Goal: Task Accomplishment & Management: Manage account settings

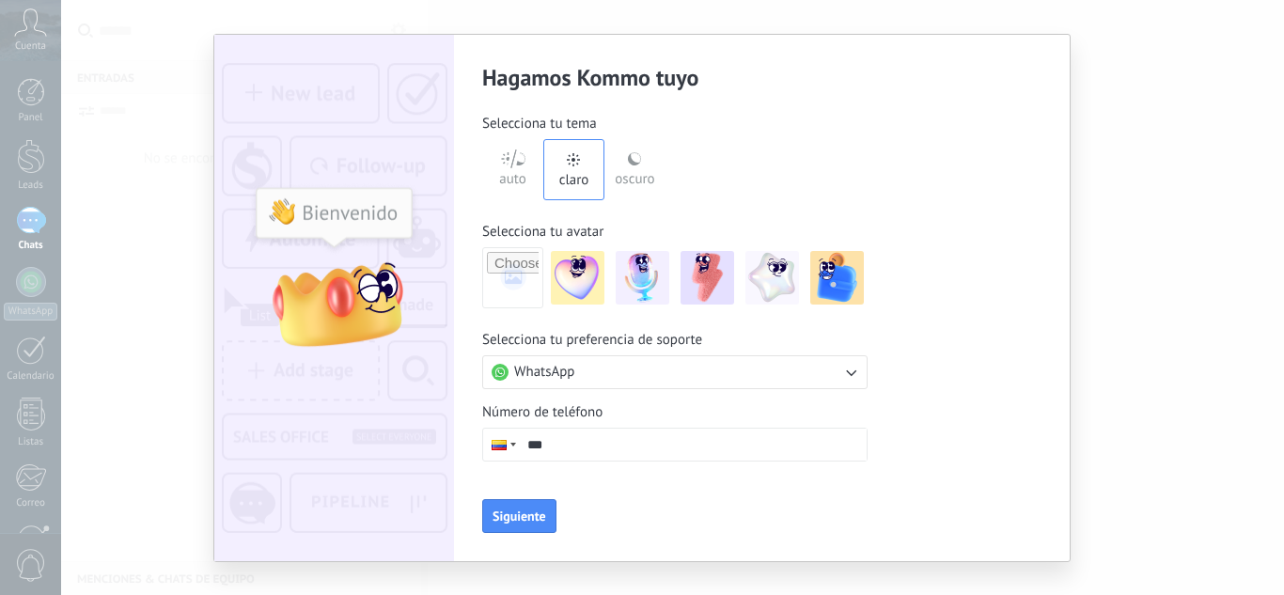
click at [1102, 195] on div "Hagamos Kommo tuyo Selecciona tu tema auto claro oscuro Selecciona tu avatar Se…" at bounding box center [642, 297] width 1284 height 595
click at [611, 442] on input "***" at bounding box center [693, 445] width 348 height 32
type input "**********"
click at [508, 533] on div "**********" at bounding box center [675, 298] width 442 height 526
click at [509, 528] on button "Siguiente" at bounding box center [519, 516] width 74 height 34
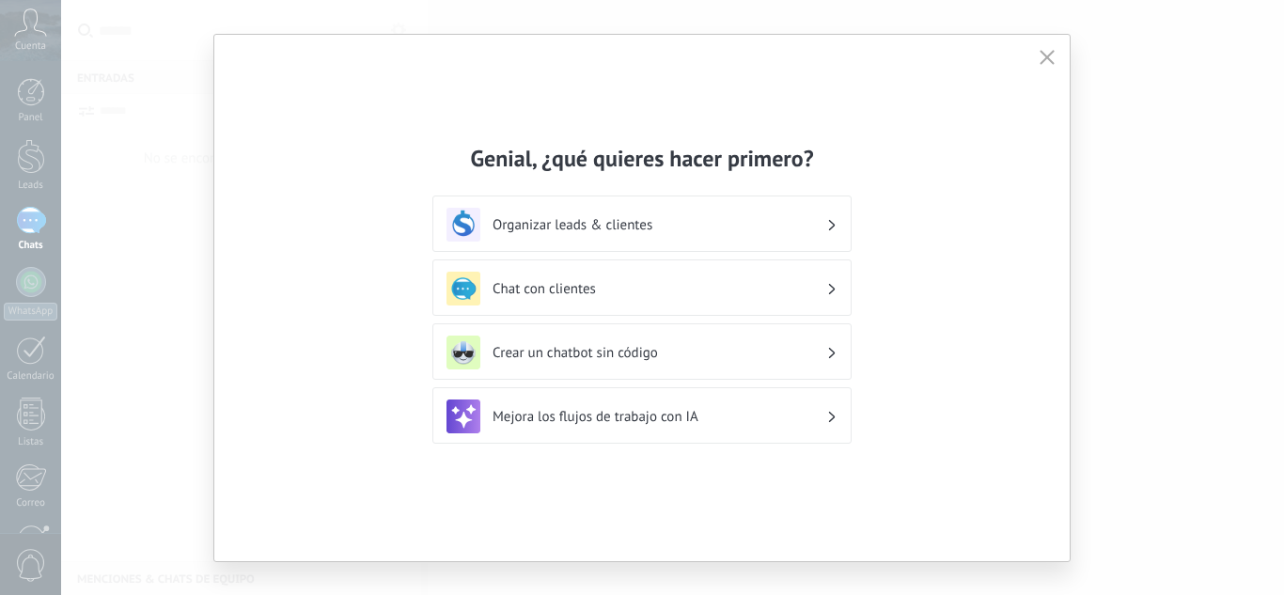
click at [814, 413] on h3 "Mejora los flujos de trabajo con IA" at bounding box center [659, 417] width 334 height 18
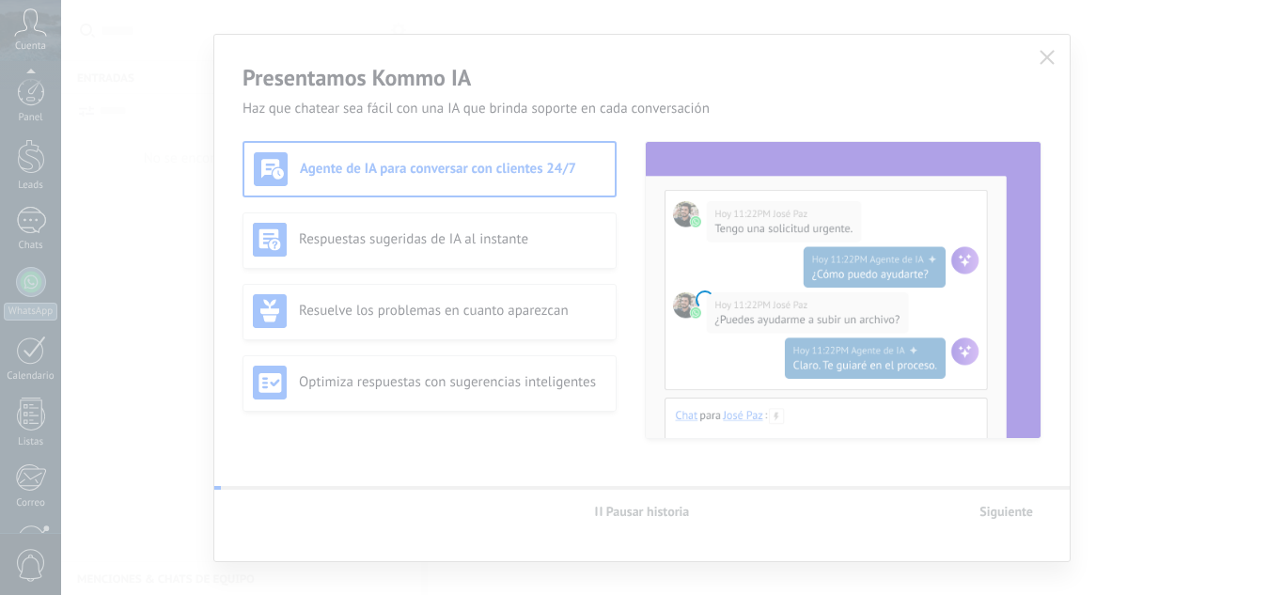
scroll to position [187, 0]
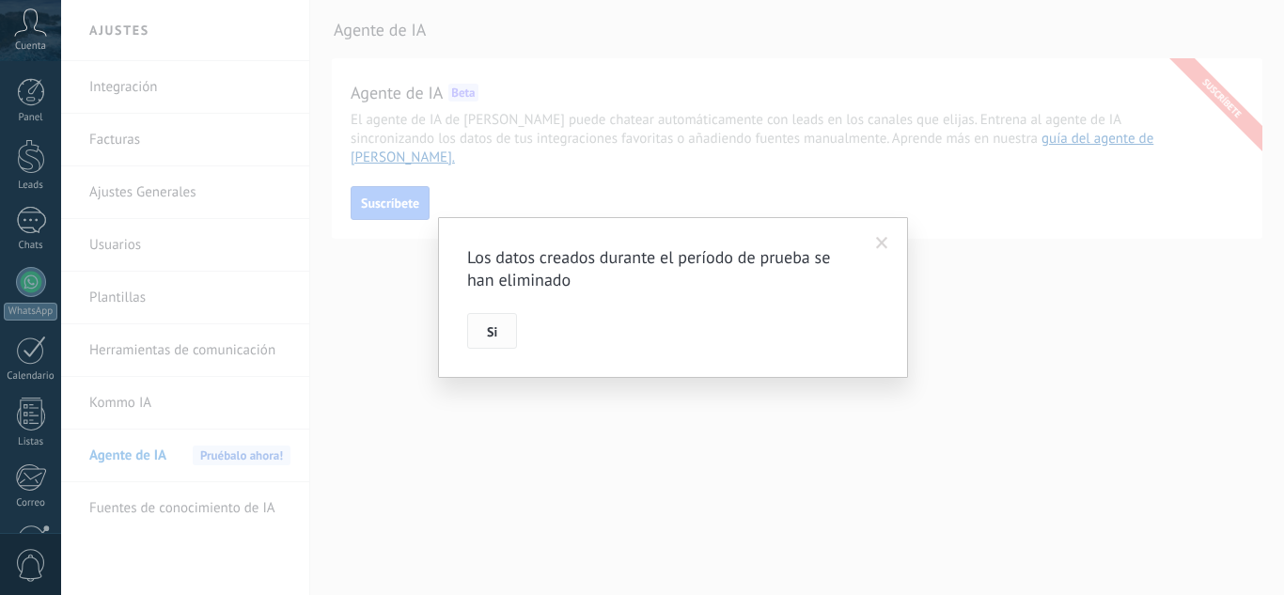
click at [491, 334] on span "Si" at bounding box center [492, 331] width 10 height 13
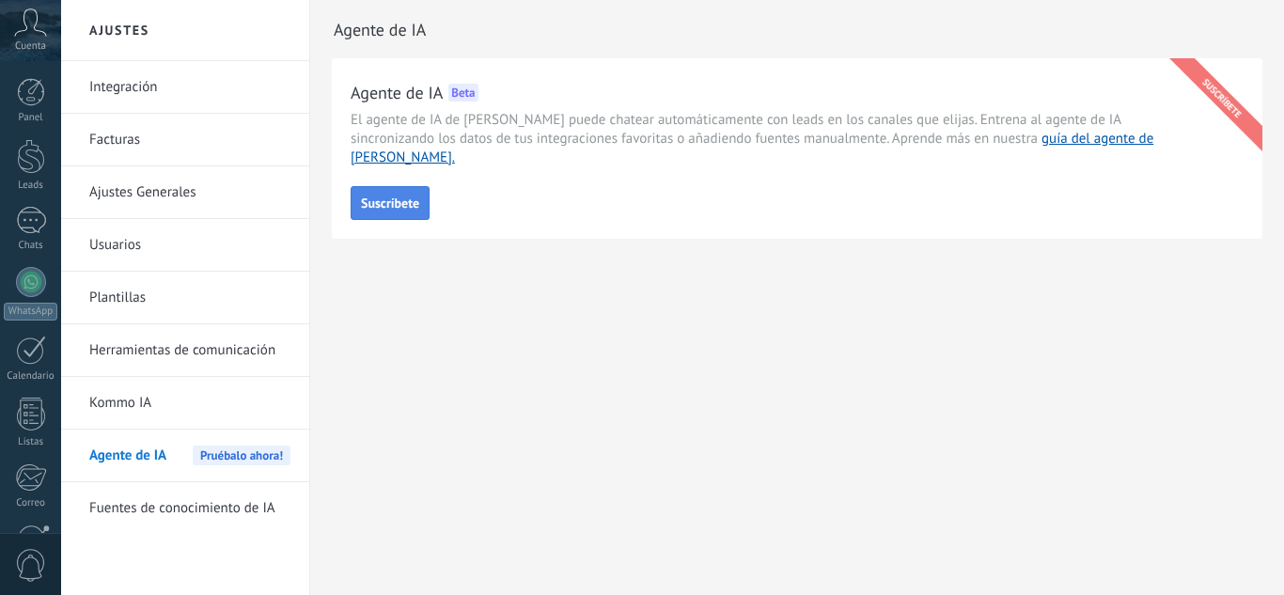
click at [389, 196] on span "Suscríbete" at bounding box center [390, 202] width 58 height 13
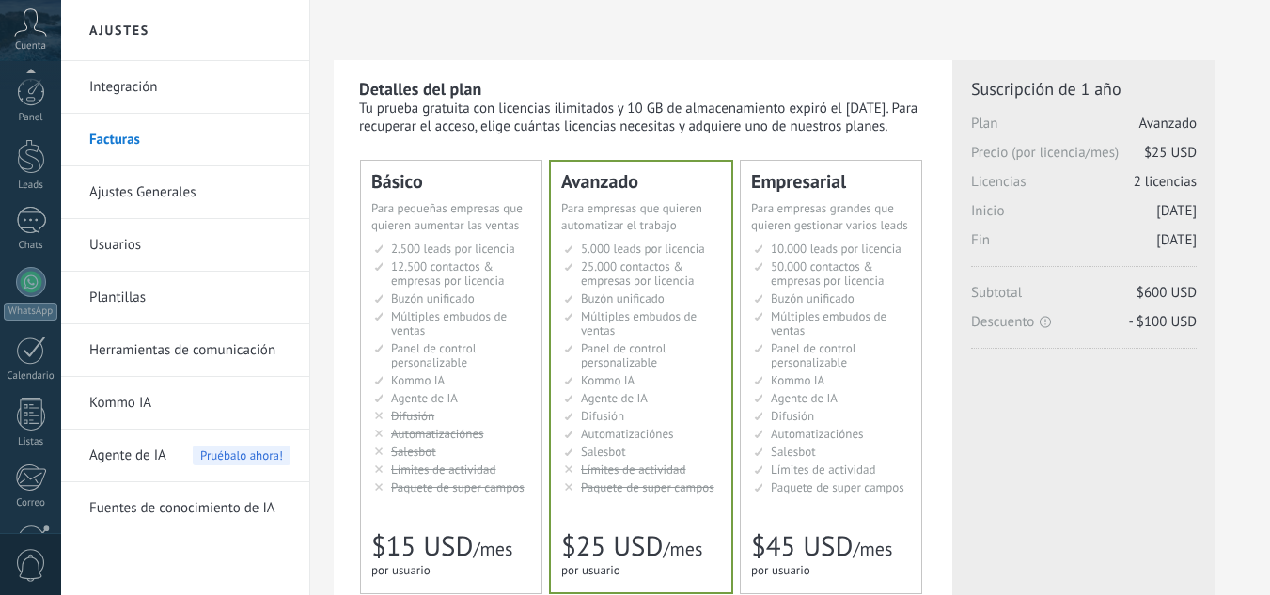
scroll to position [187, 0]
click at [1022, 490] on div "Licencias adicionales Plan Avanzado Precio (por licencia/mes) $25 USD Nuevas li…" at bounding box center [1084, 294] width 226 height 432
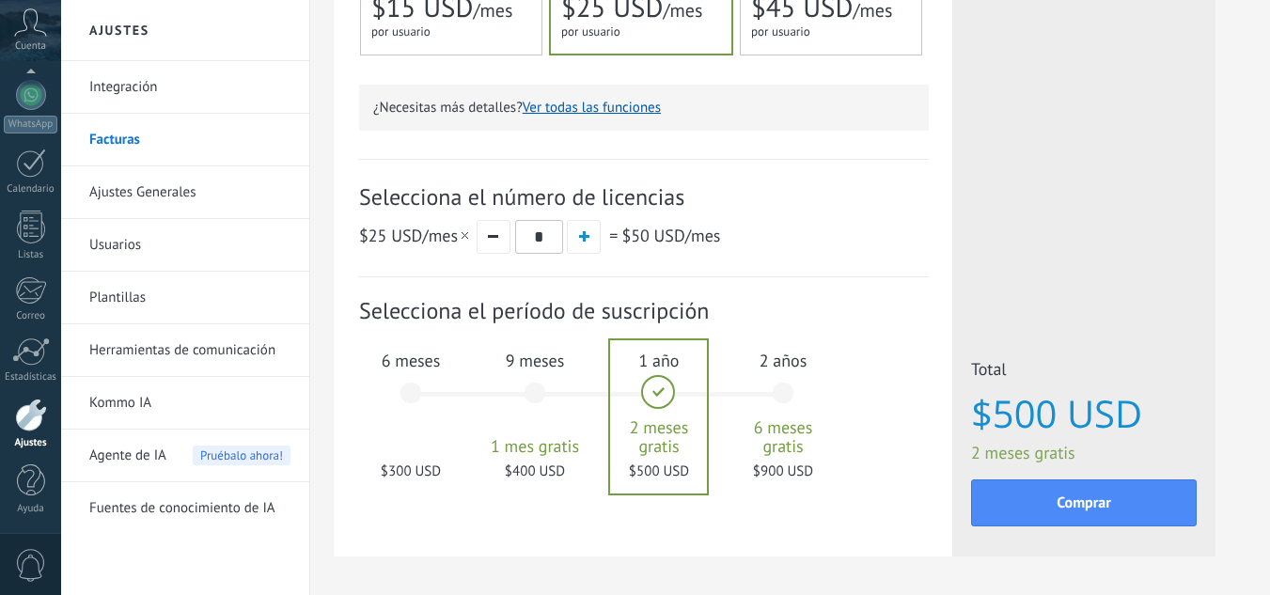
scroll to position [327, 0]
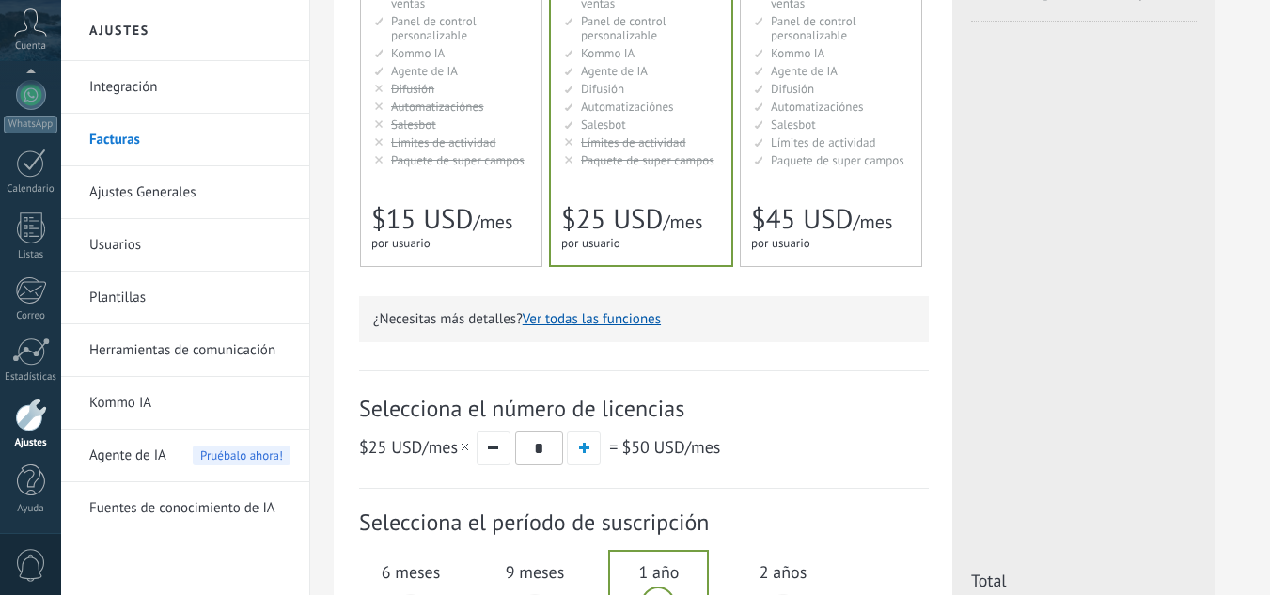
click at [409, 189] on div "Básico Для увеличения продаж в малом бизнесе For small businesses that want to …" at bounding box center [451, 50] width 180 height 432
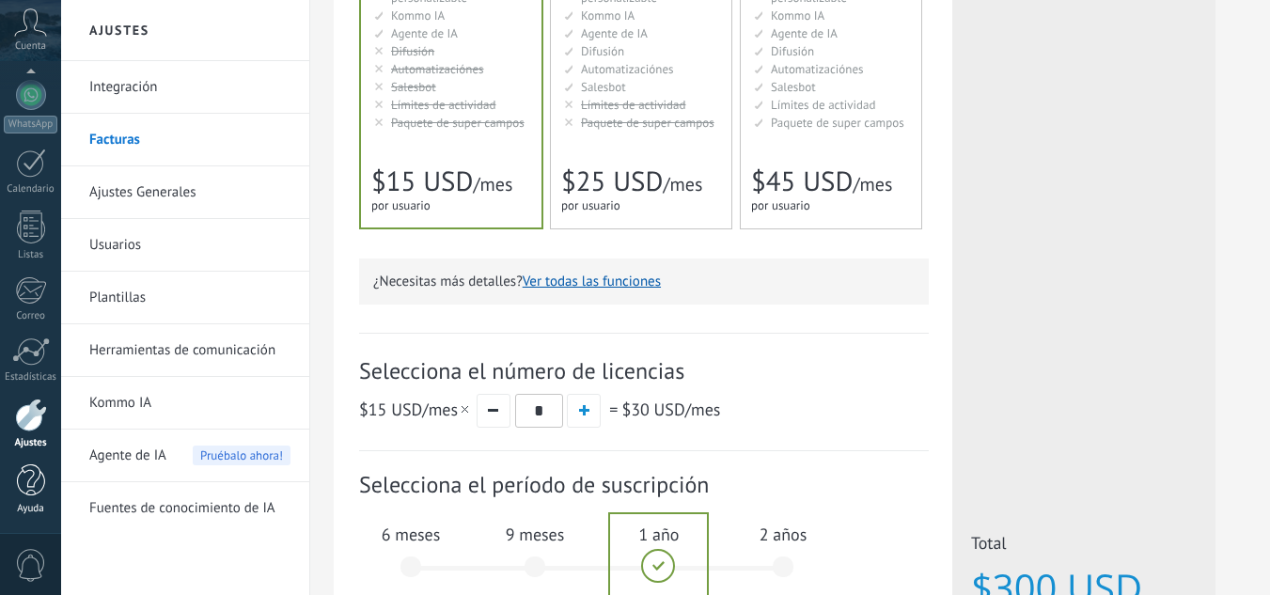
scroll to position [421, 0]
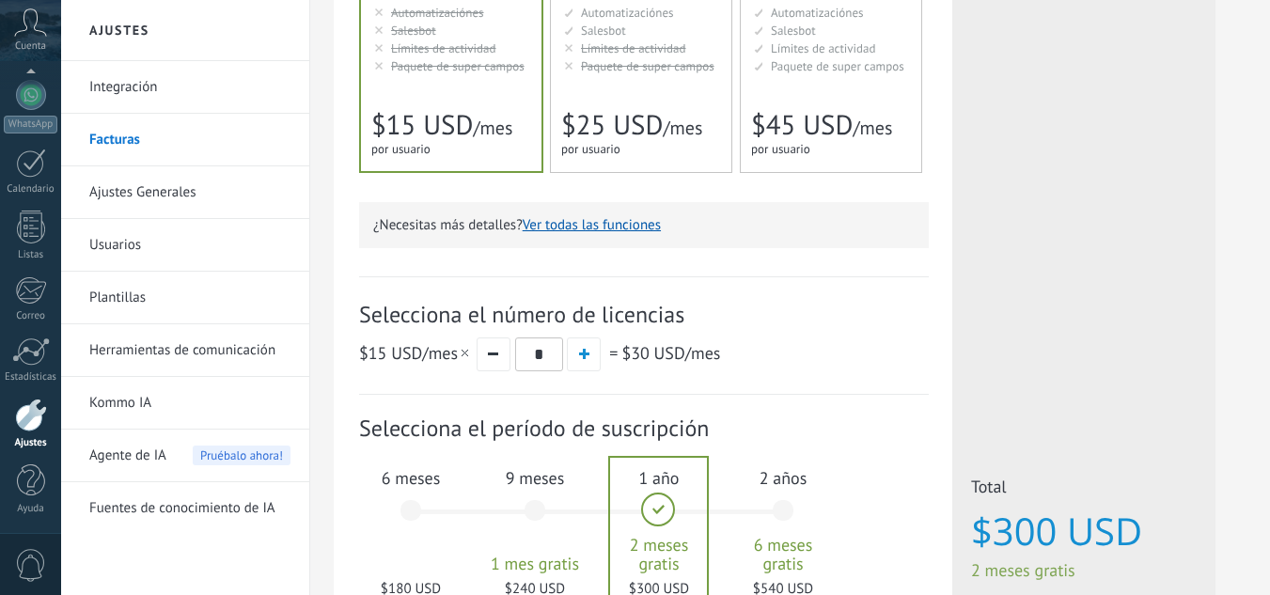
click at [38, 433] on link "Ajustes" at bounding box center [30, 423] width 61 height 51
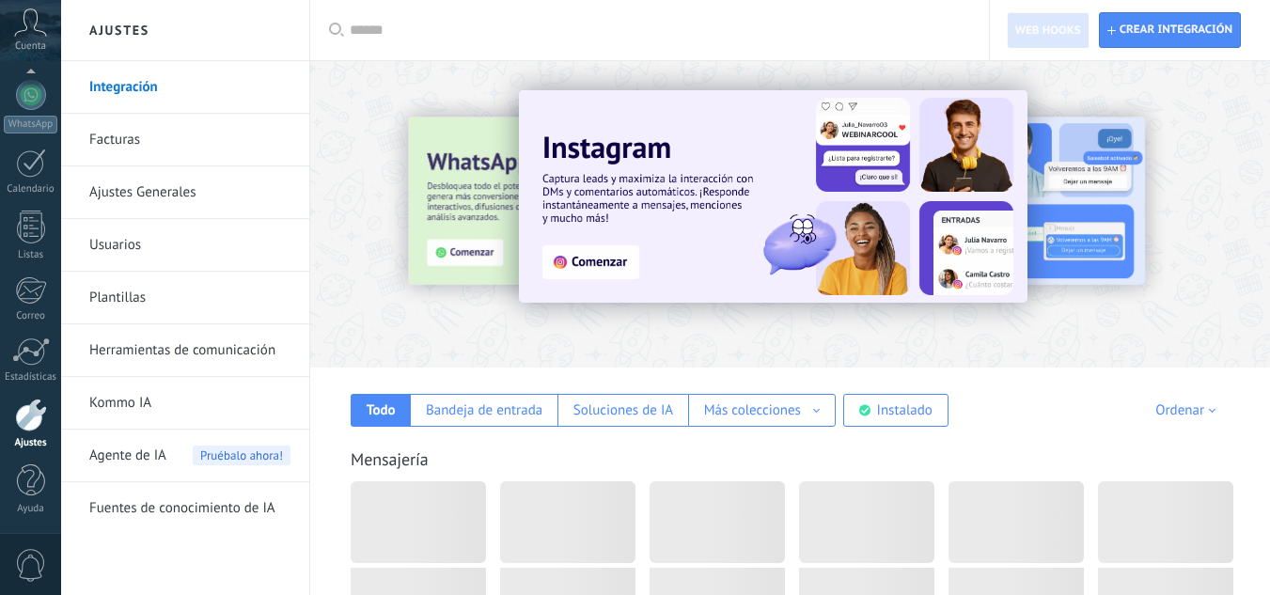
click at [954, 43] on div at bounding box center [656, 30] width 613 height 60
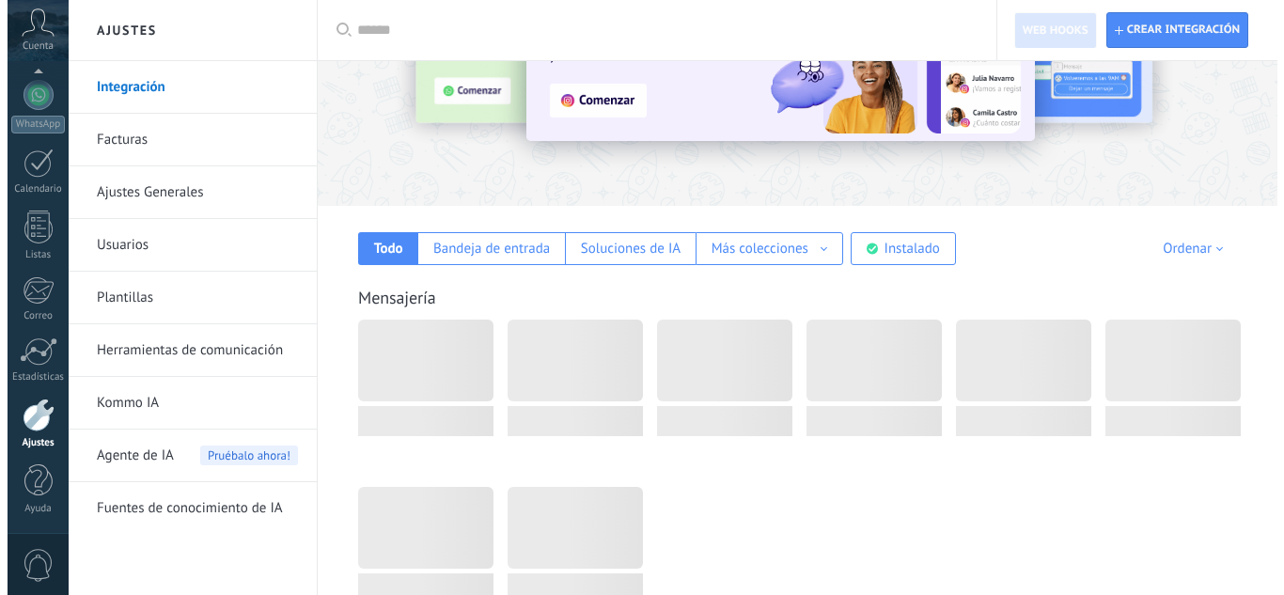
scroll to position [188, 0]
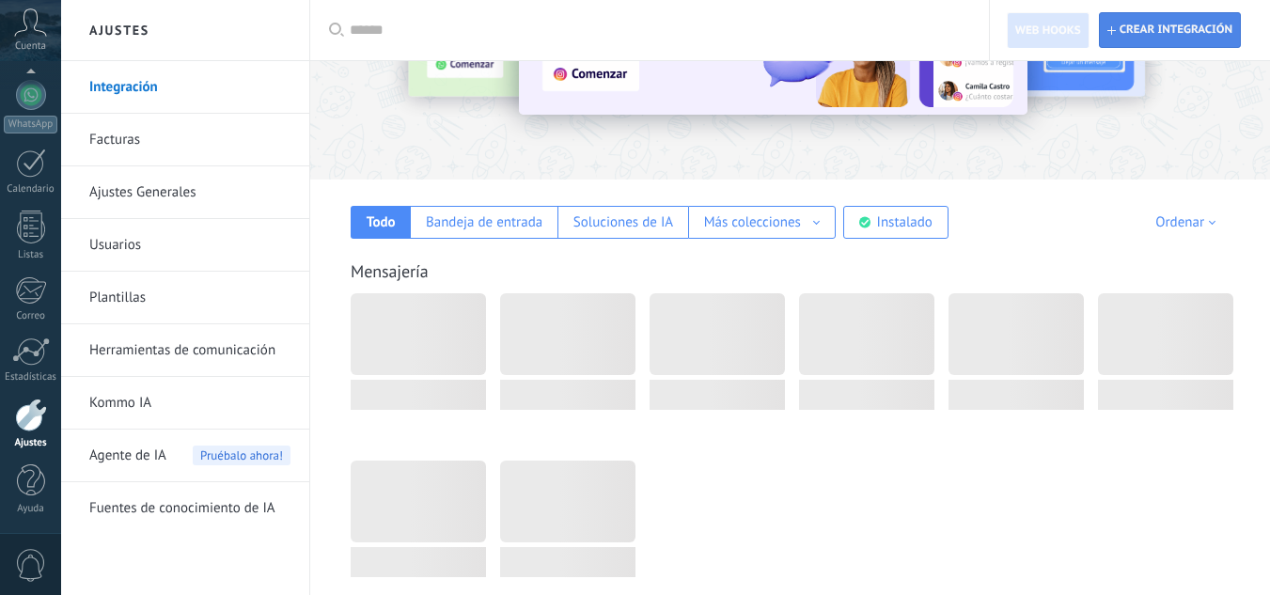
click at [1169, 39] on span "Crear integración" at bounding box center [1169, 30] width 125 height 34
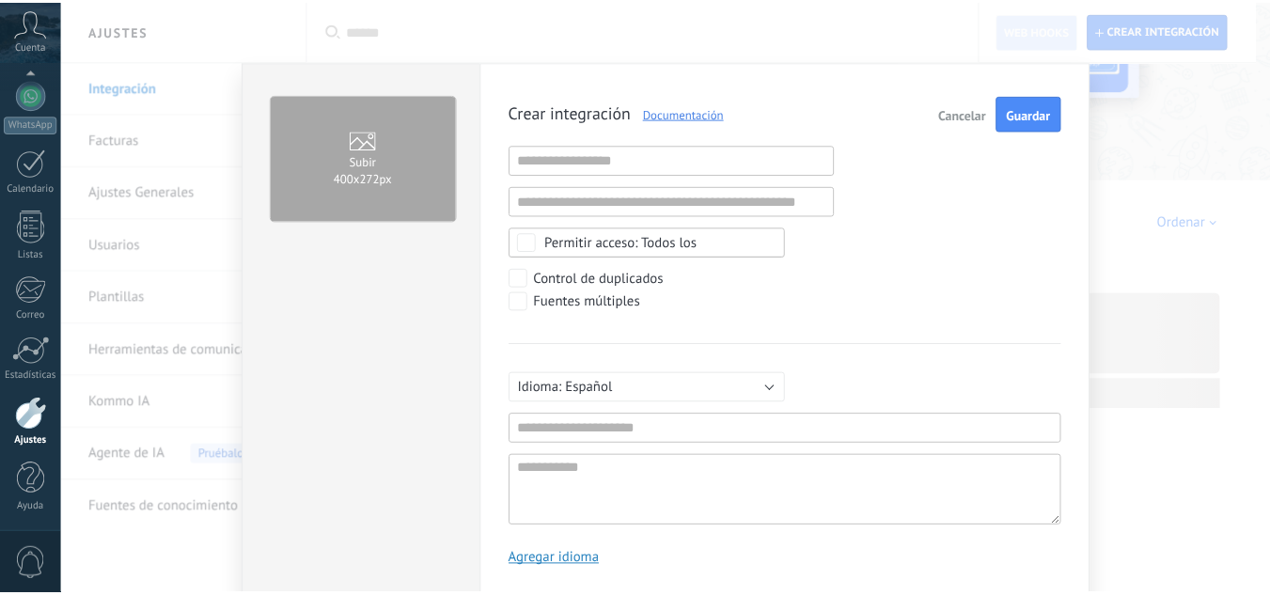
scroll to position [18, 0]
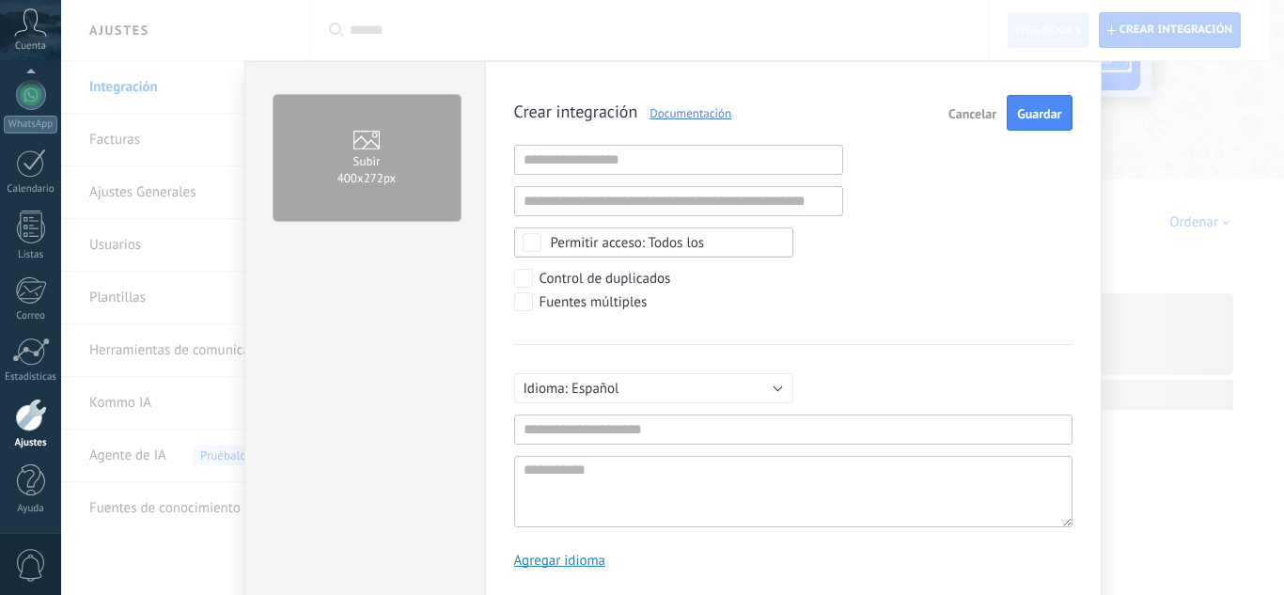
click at [831, 46] on div "Subir 400х272px Crear integración Documentación Cancelar Guardar URL inválida U…" at bounding box center [672, 297] width 1223 height 595
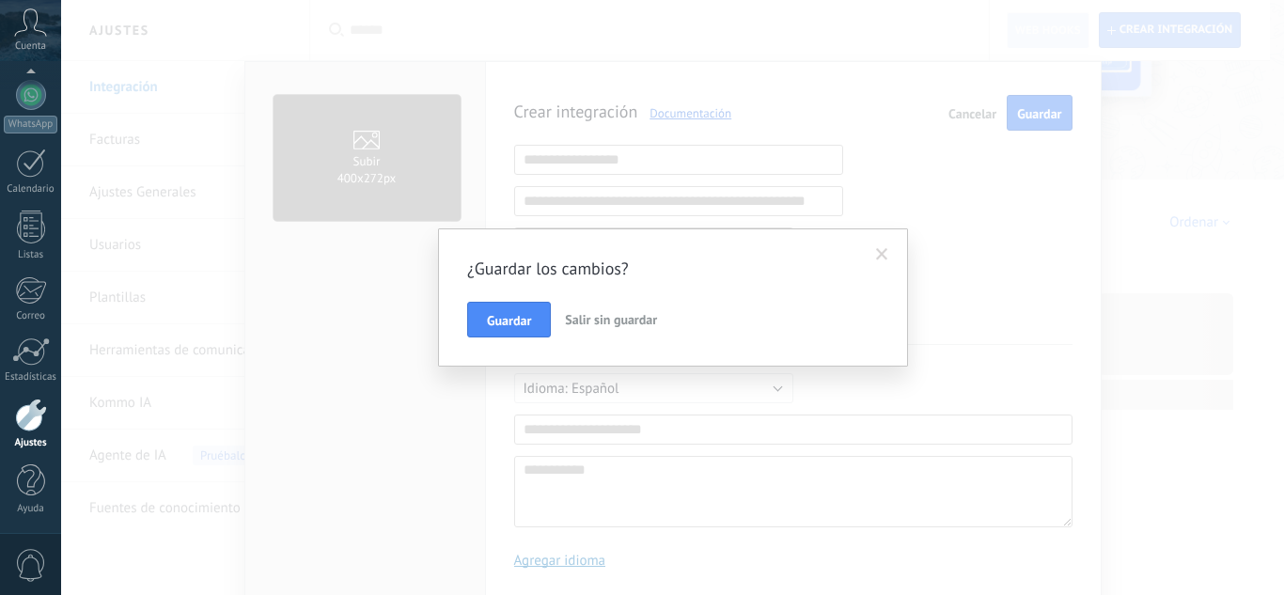
click at [1155, 150] on div "¿Guardar los cambios? Guardar Salir sin guardar" at bounding box center [672, 297] width 1223 height 595
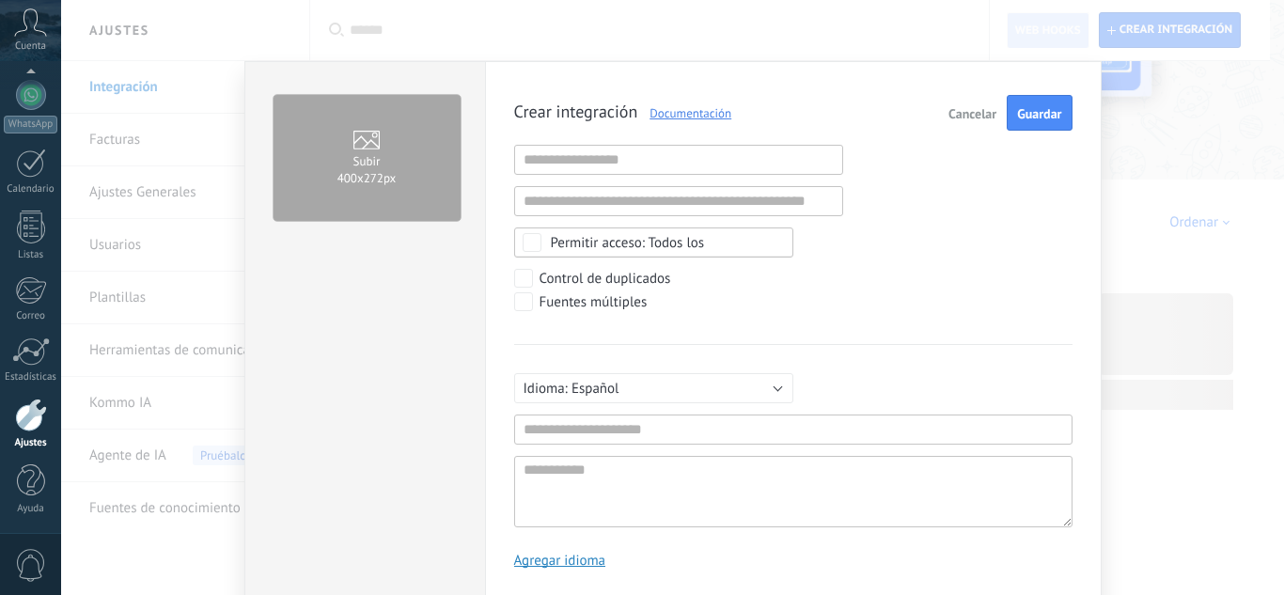
click at [973, 123] on button "Cancelar" at bounding box center [972, 113] width 63 height 36
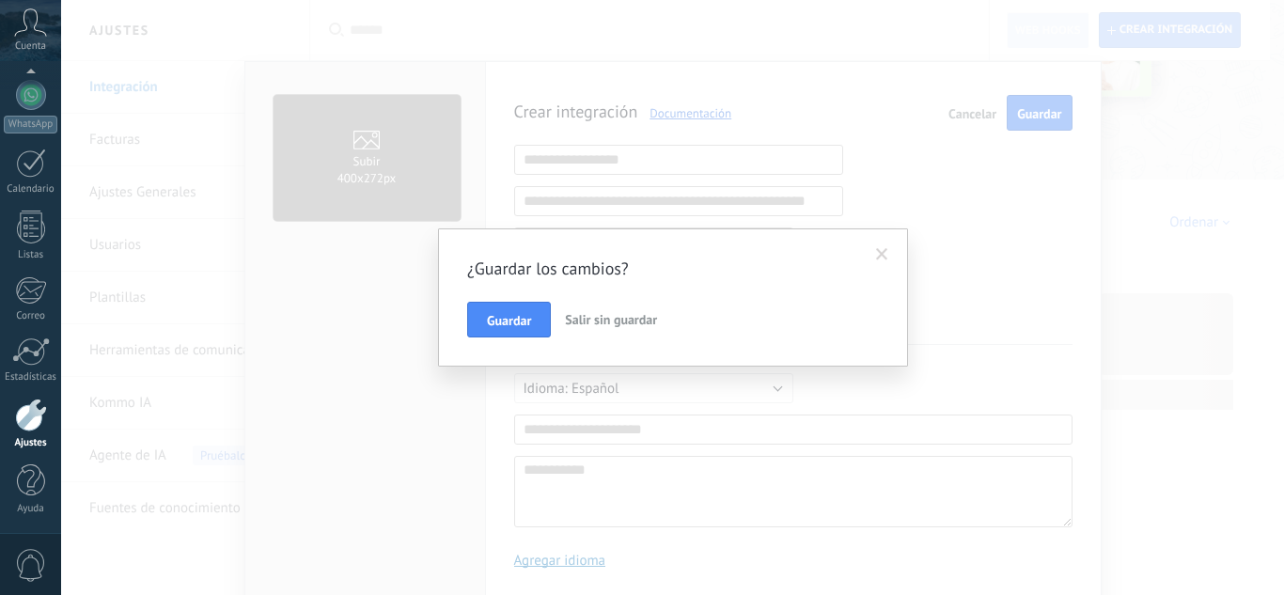
click at [588, 319] on span "Salir sin guardar" at bounding box center [611, 319] width 92 height 17
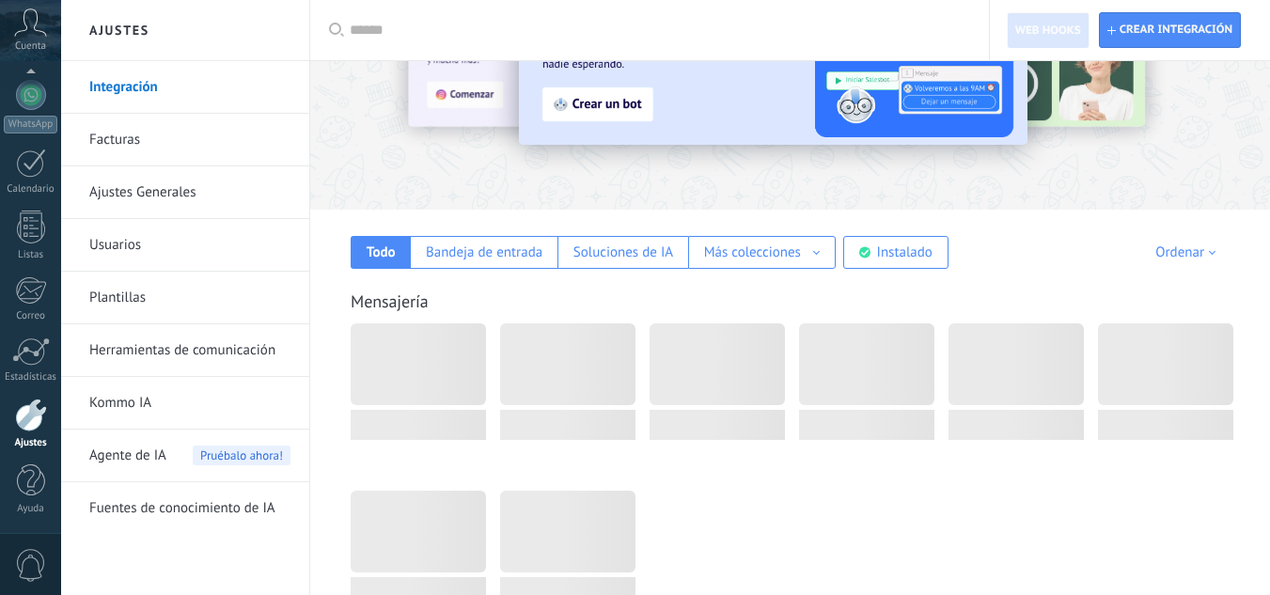
scroll to position [188, 0]
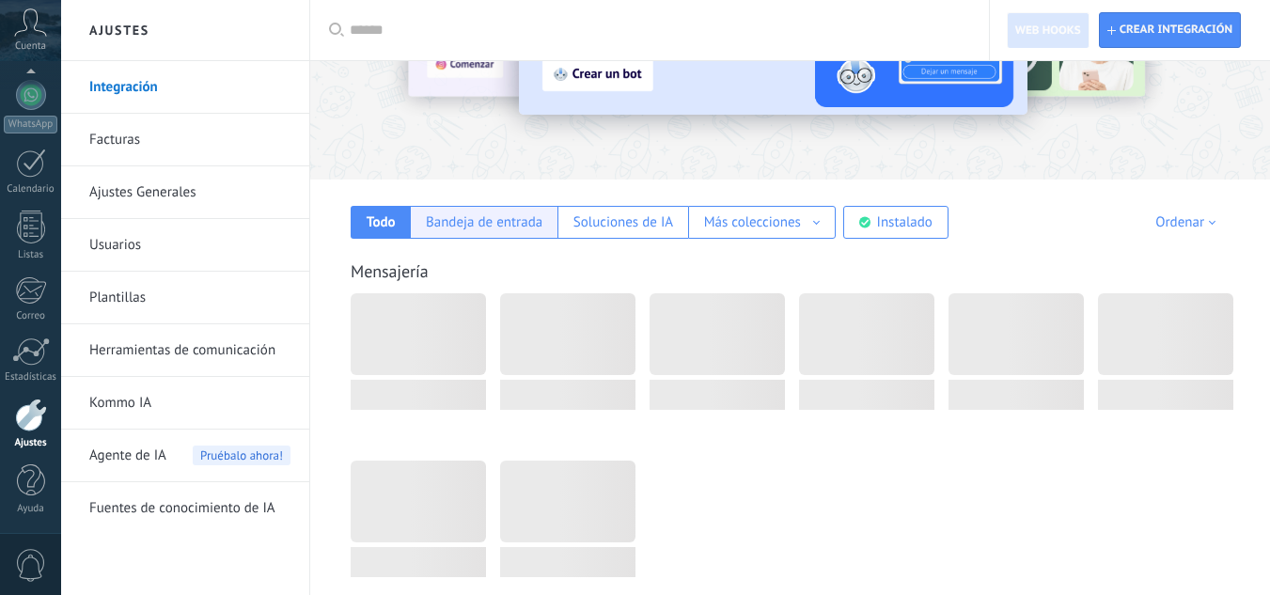
click at [517, 230] on div "Bandeja de entrada" at bounding box center [484, 222] width 117 height 18
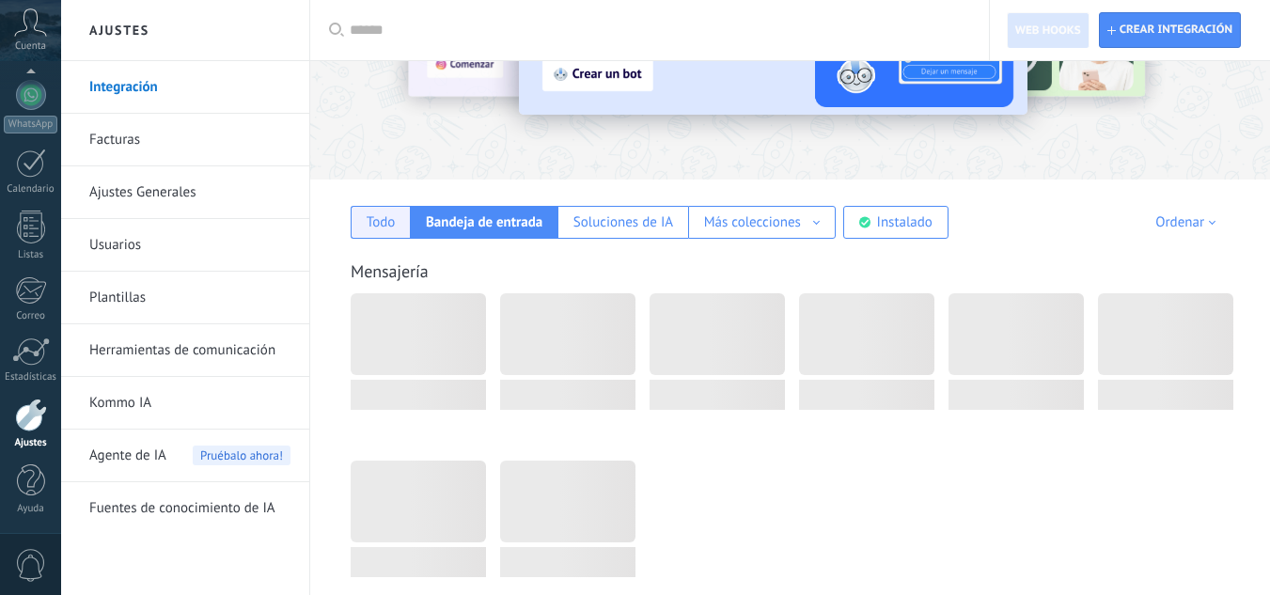
click at [375, 224] on div "Todo" at bounding box center [380, 222] width 29 height 18
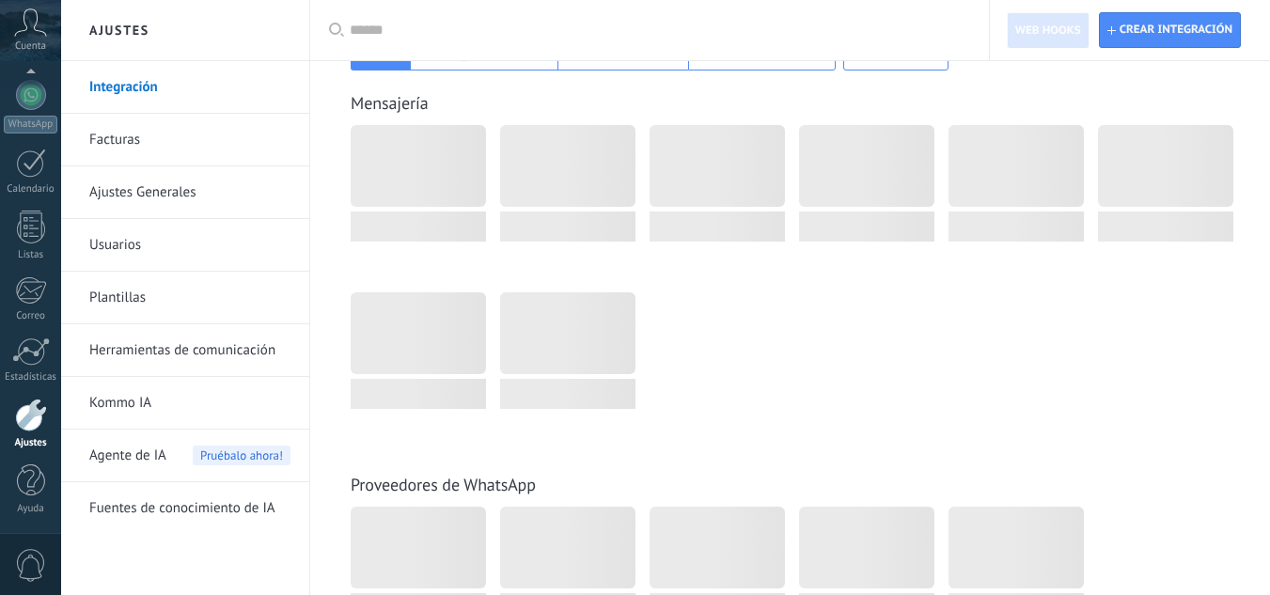
scroll to position [376, 0]
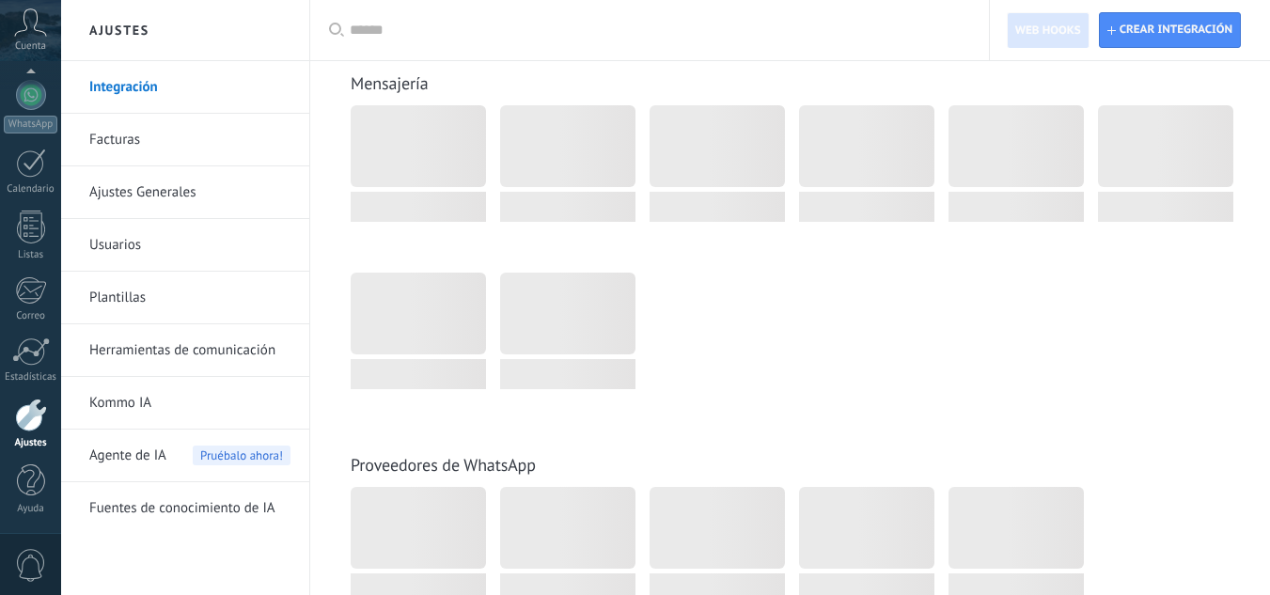
click at [868, 313] on div at bounding box center [800, 272] width 898 height 335
